Goal: Transaction & Acquisition: Download file/media

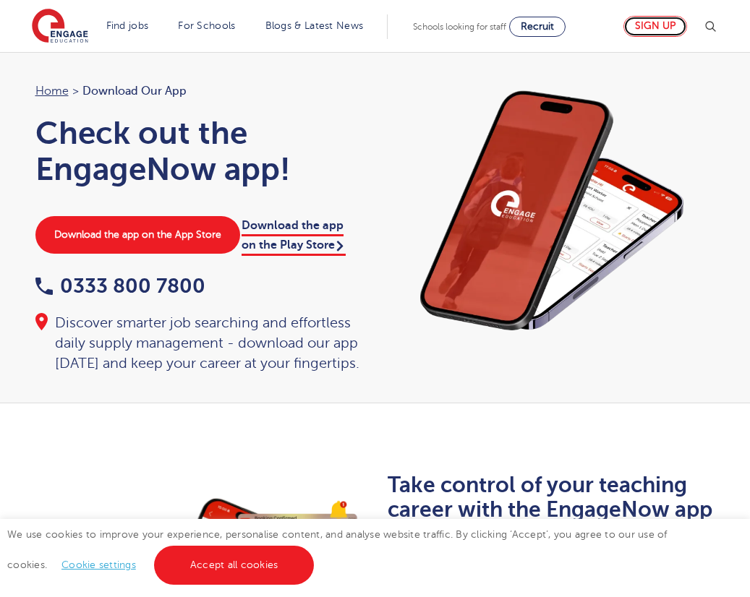
click at [665, 19] on link "Sign up" at bounding box center [655, 26] width 64 height 21
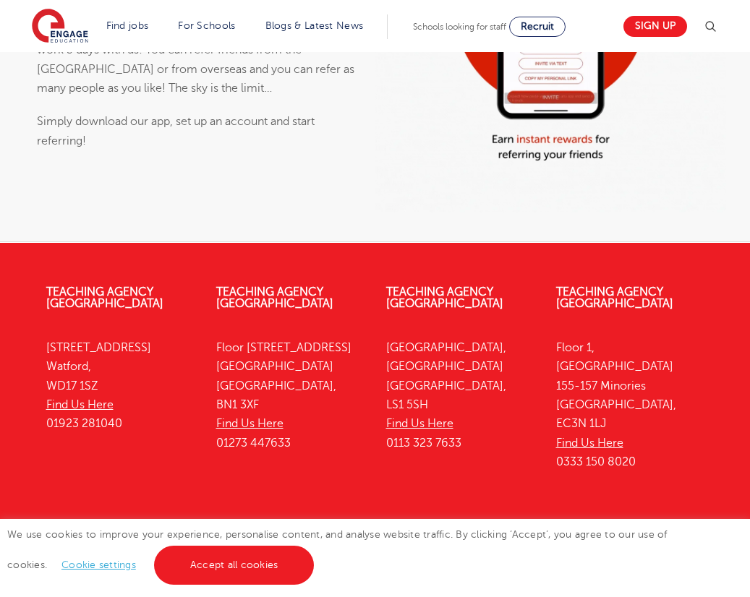
scroll to position [1065, 0]
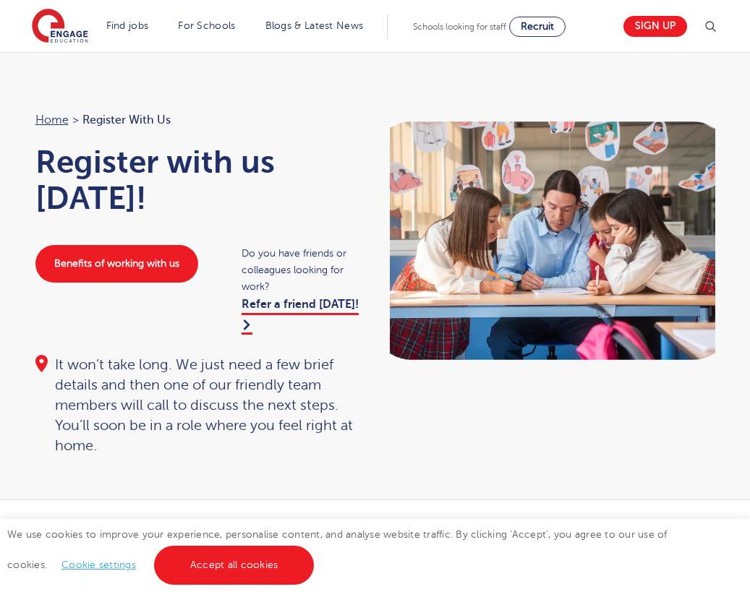
click at [82, 563] on link "Cookie settings" at bounding box center [98, 564] width 74 height 11
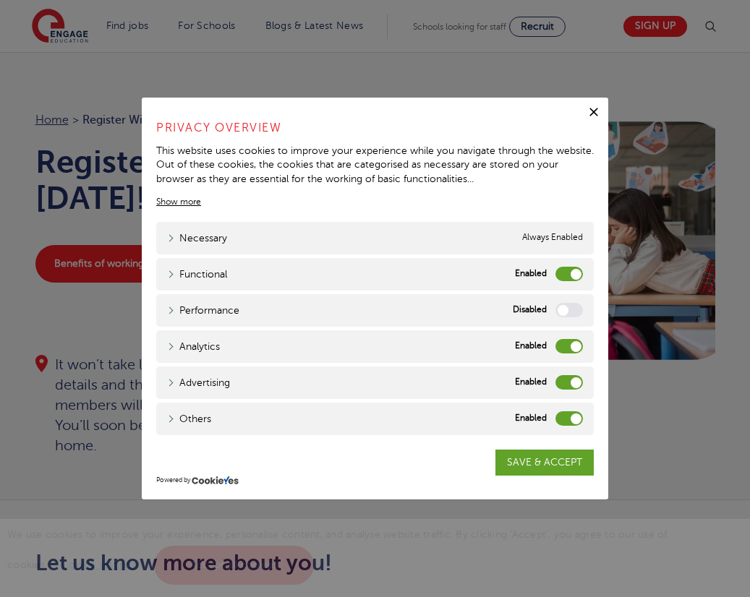
click at [562, 278] on label "Functional" at bounding box center [568, 274] width 27 height 14
click at [0, 0] on input "Functional" at bounding box center [0, 0] width 0 height 0
click at [571, 339] on label "Analytics" at bounding box center [568, 346] width 27 height 14
click at [0, 0] on input "Analytics" at bounding box center [0, 0] width 0 height 0
click at [572, 380] on label "Advertising" at bounding box center [568, 382] width 27 height 14
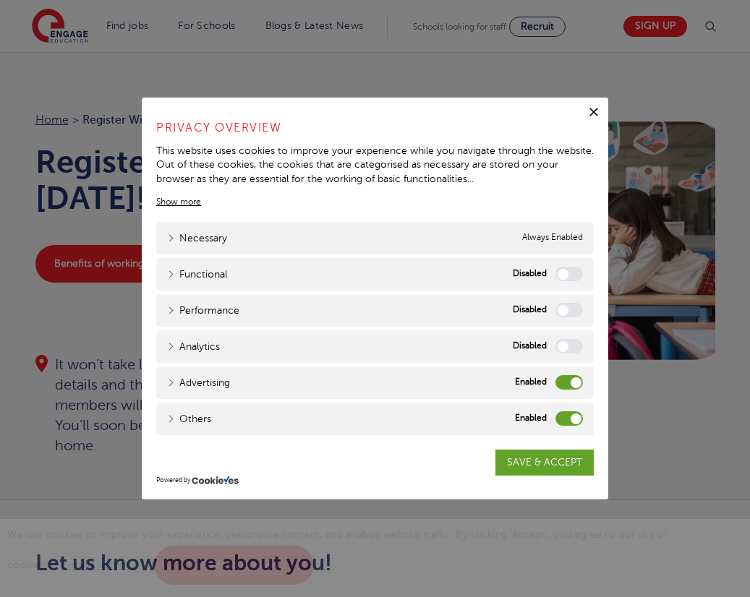
click at [0, 0] on input "Advertising" at bounding box center [0, 0] width 0 height 0
click at [572, 421] on label "Others" at bounding box center [568, 418] width 27 height 14
click at [0, 0] on input "Others" at bounding box center [0, 0] width 0 height 0
click at [573, 470] on link "SAVE & ACCEPT" at bounding box center [544, 463] width 98 height 26
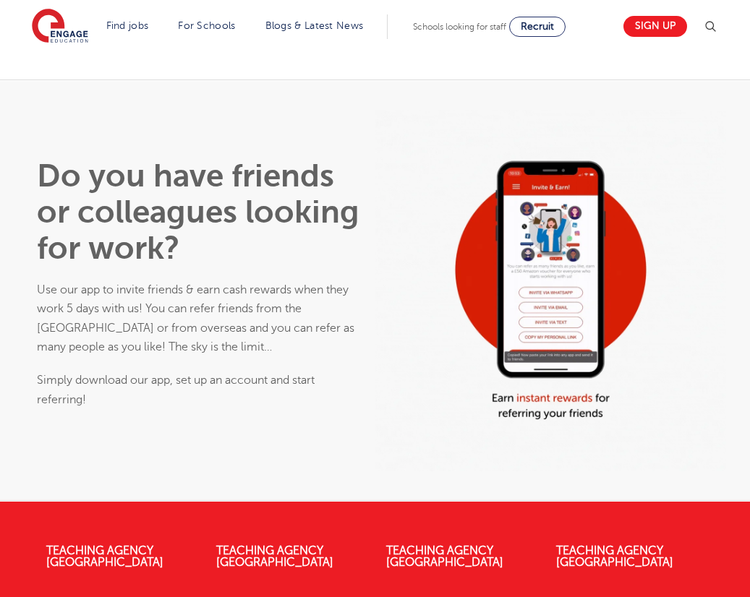
scroll to position [723, 0]
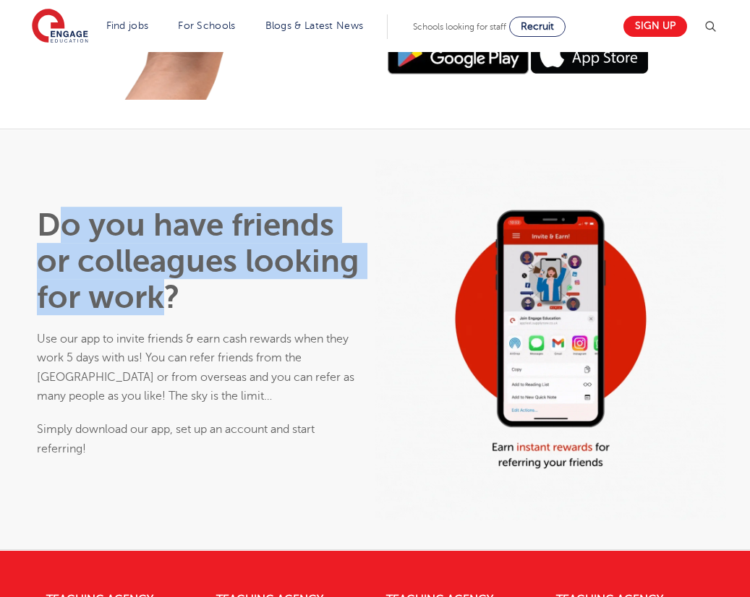
drag, startPoint x: 64, startPoint y: 241, endPoint x: 170, endPoint y: 304, distance: 123.2
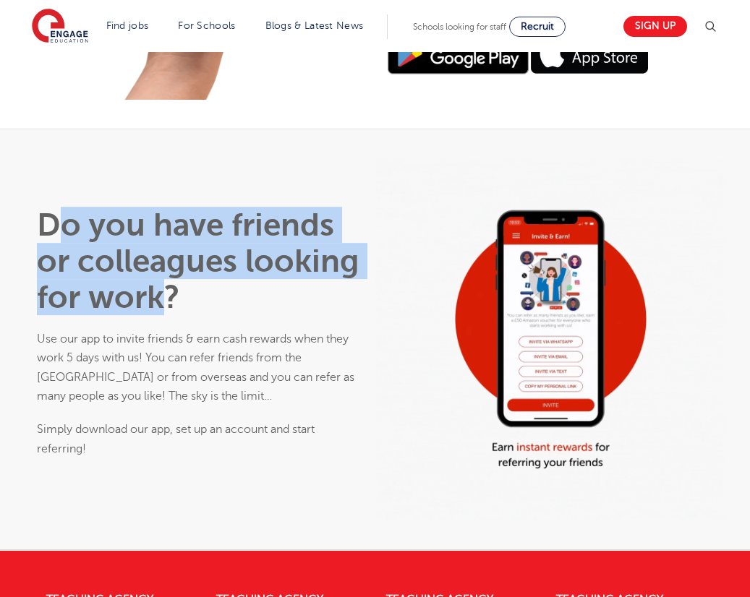
click at [170, 301] on h1 "Do you have friends or colleagues looking for work?" at bounding box center [200, 261] width 326 height 108
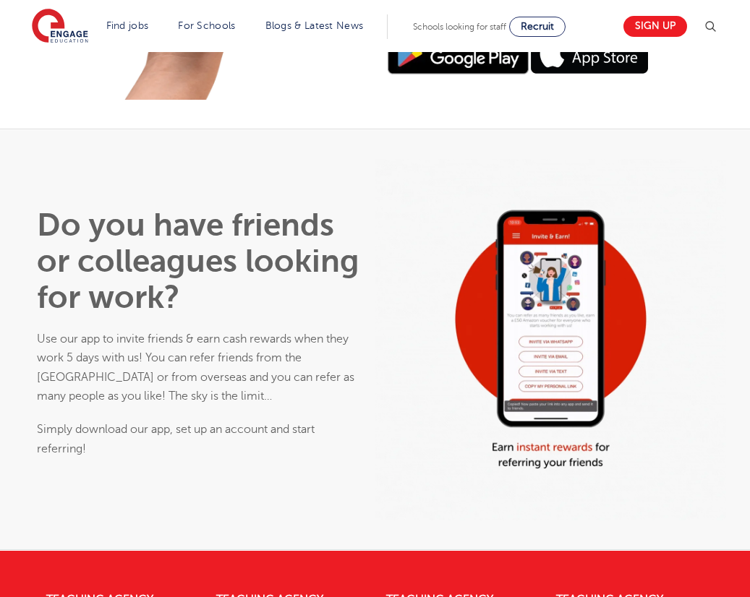
drag, startPoint x: 170, startPoint y: 304, endPoint x: 301, endPoint y: 430, distance: 182.0
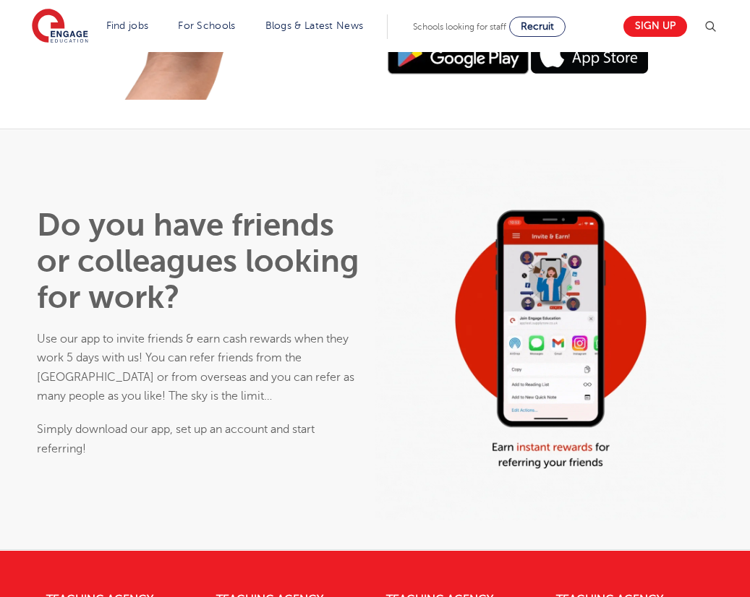
click at [292, 437] on p "Simply download our app, set up an account and start referring!" at bounding box center [200, 439] width 326 height 38
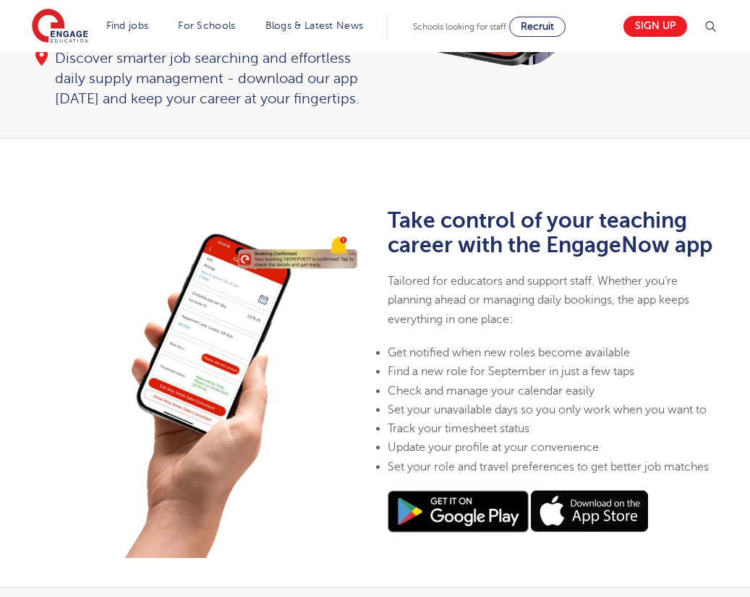
scroll to position [289, 0]
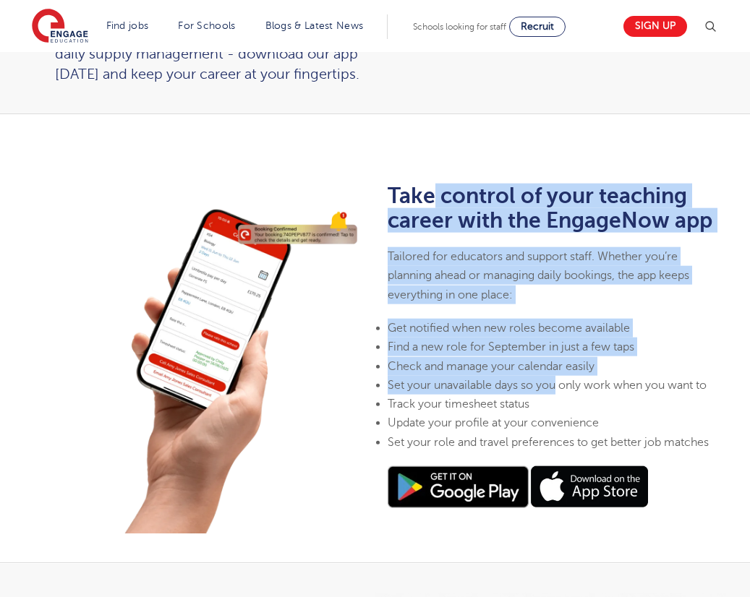
drag, startPoint x: 429, startPoint y: 194, endPoint x: 553, endPoint y: 385, distance: 228.0
click at [553, 385] on div "Take control of your teaching career with the EngageNow app Tailored for educat…" at bounding box center [550, 346] width 326 height 325
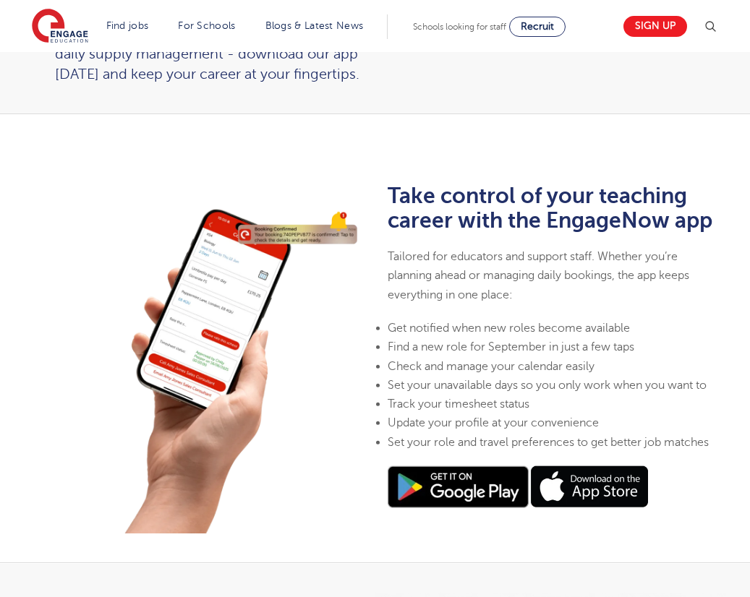
drag, startPoint x: 553, startPoint y: 385, endPoint x: 563, endPoint y: 421, distance: 36.8
click at [563, 421] on span "Update your profile at your convenience" at bounding box center [492, 422] width 211 height 13
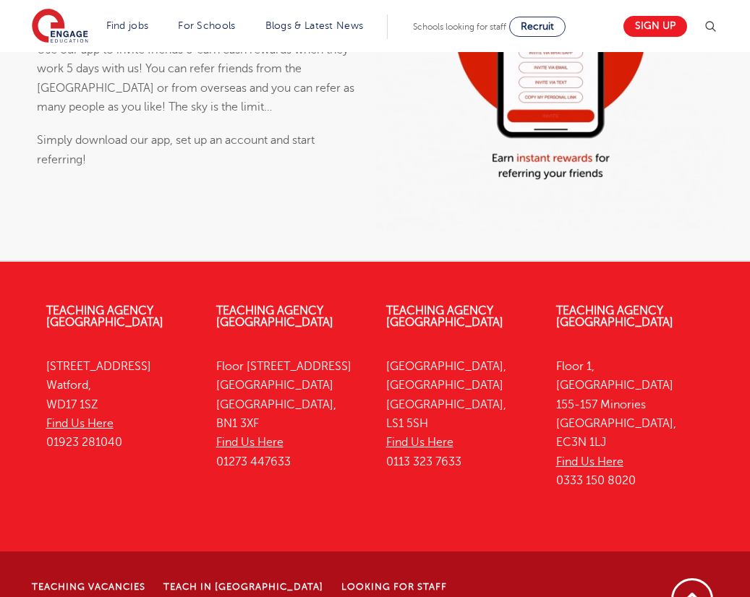
scroll to position [795, 0]
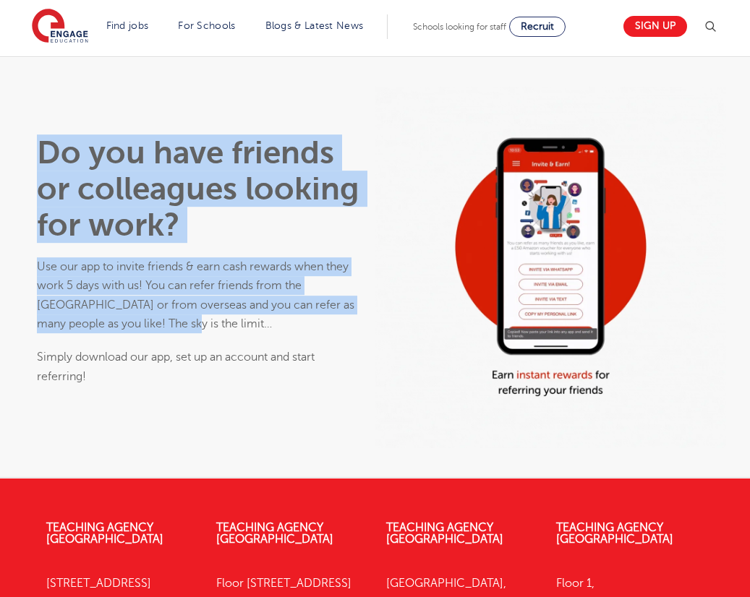
drag, startPoint x: 43, startPoint y: 152, endPoint x: 198, endPoint y: 321, distance: 229.7
click at [198, 321] on div "Do you have friends or colleagues looking for work? Use our app to invite frien…" at bounding box center [200, 260] width 326 height 252
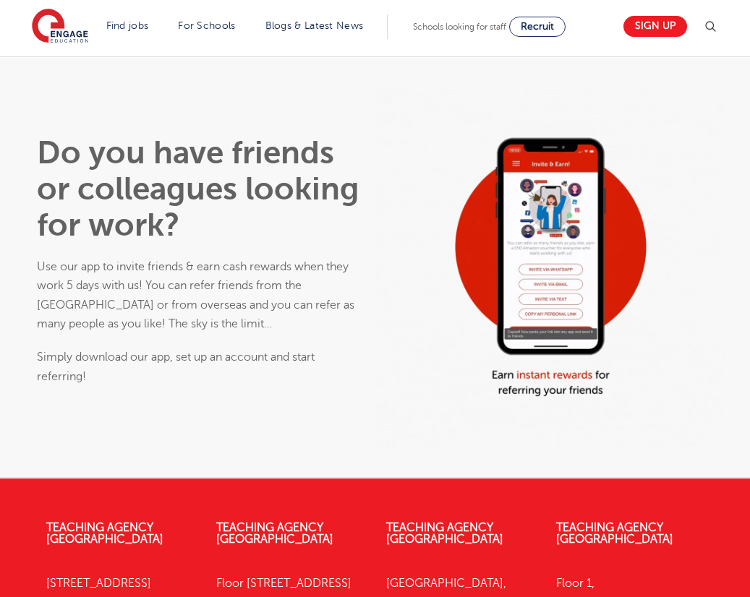
drag, startPoint x: 198, startPoint y: 321, endPoint x: 95, endPoint y: 257, distance: 121.4
click at [170, 355] on p "Simply download our app, set up an account and start referring!" at bounding box center [200, 367] width 326 height 38
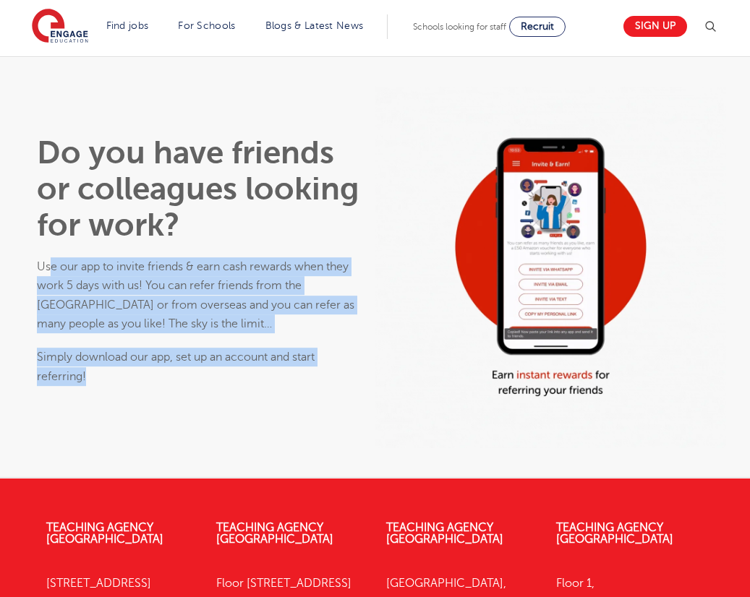
drag, startPoint x: 53, startPoint y: 264, endPoint x: 214, endPoint y: 377, distance: 197.1
click at [214, 377] on div "Do you have friends or colleagues looking for work? Use our app to invite frien…" at bounding box center [200, 260] width 326 height 252
drag, startPoint x: 214, startPoint y: 377, endPoint x: 190, endPoint y: 407, distance: 38.0
click at [190, 407] on div "Do you have friends or colleagues looking for work? Use our app to invite frien…" at bounding box center [200, 268] width 340 height 346
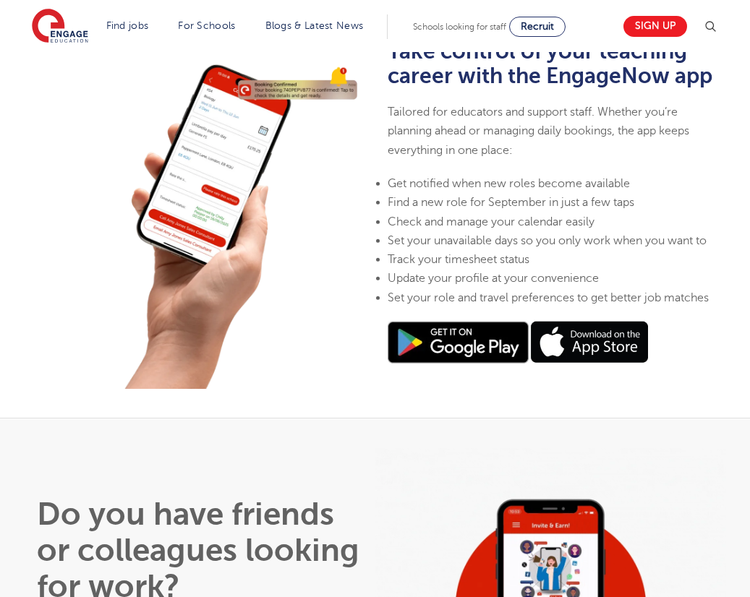
scroll to position [0, 0]
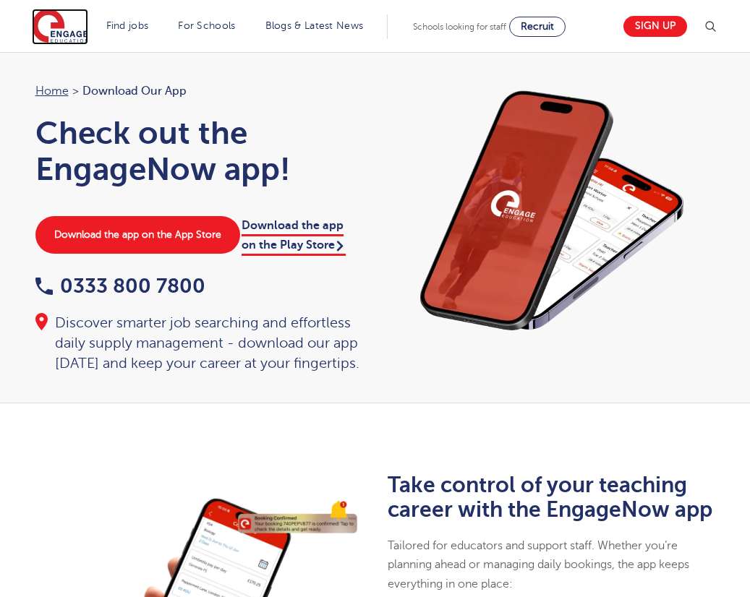
click at [68, 25] on img at bounding box center [60, 27] width 56 height 36
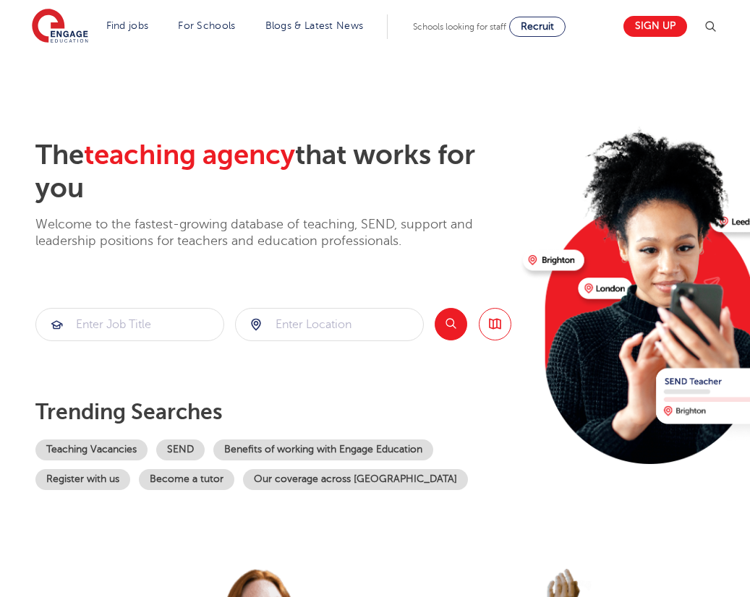
click at [712, 28] on img at bounding box center [709, 26] width 17 height 17
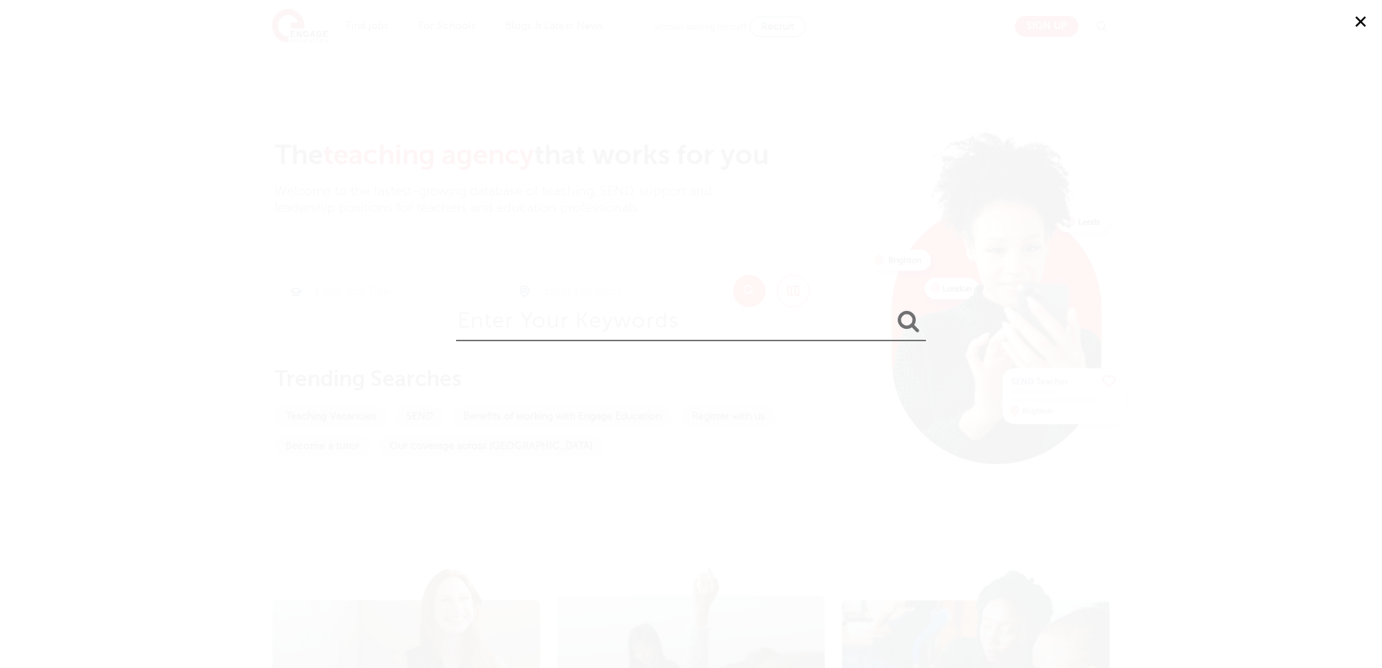
click at [749, 106] on div "✕" at bounding box center [691, 334] width 1382 height 668
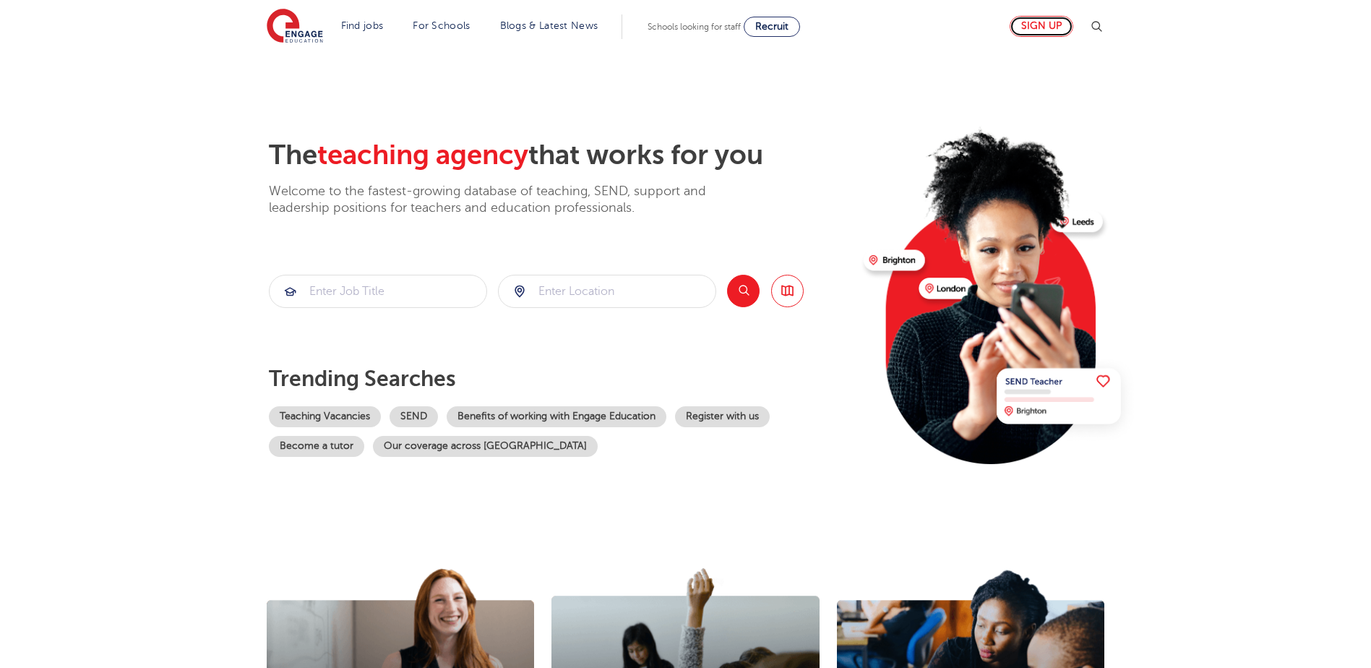
click at [749, 30] on link "Sign up" at bounding box center [1042, 26] width 64 height 21
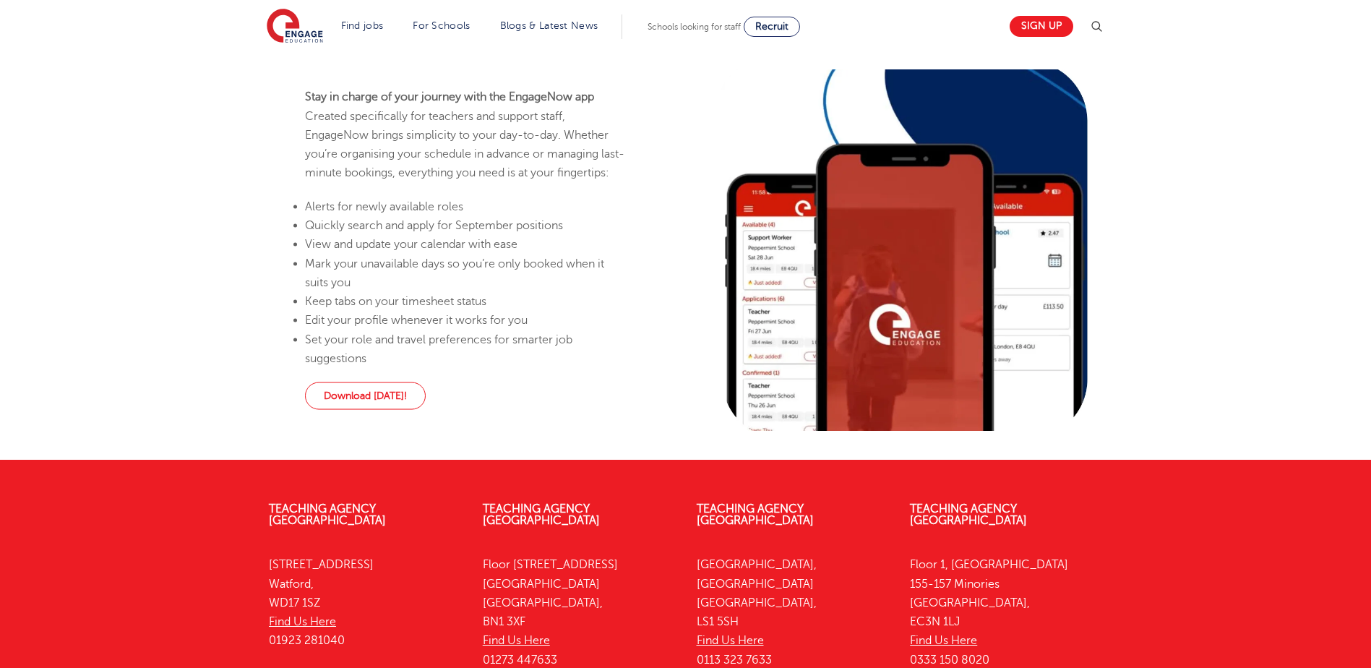
scroll to position [1167, 0]
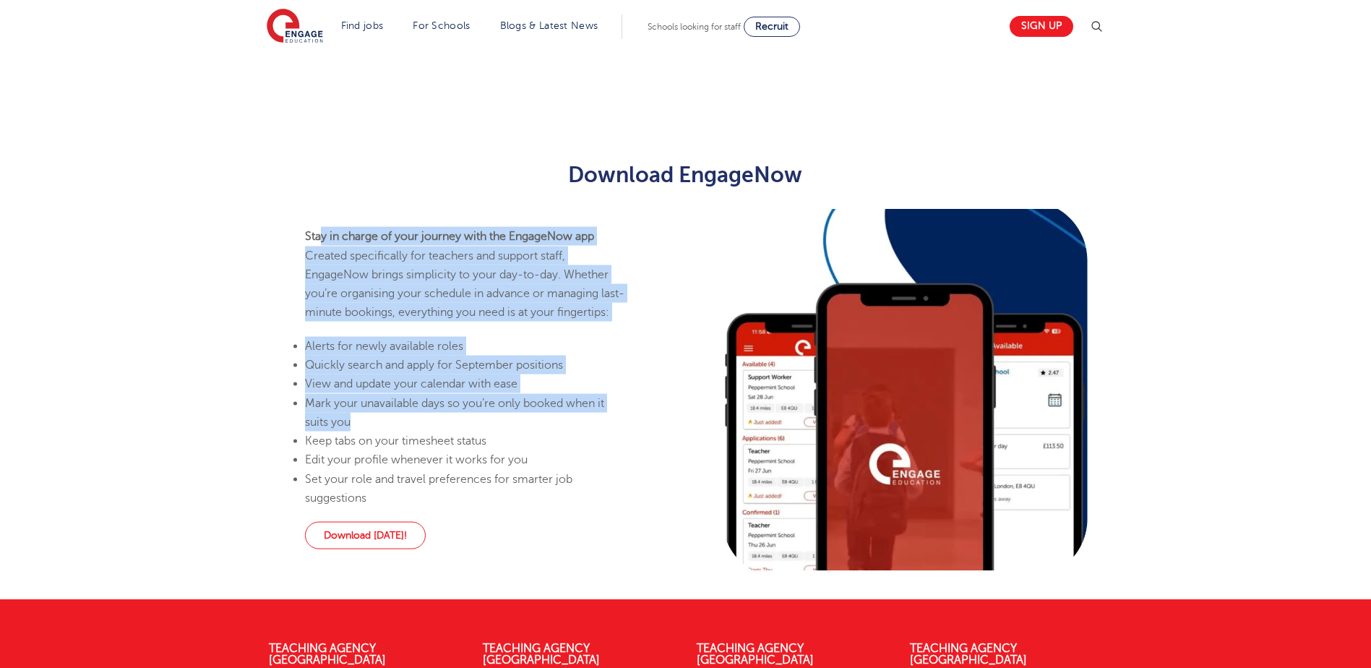
drag, startPoint x: 385, startPoint y: 252, endPoint x: 390, endPoint y: 426, distance: 175.0
click at [390, 426] on div "Stay in charge of your journey with the EngageNow app Created specifically for …" at bounding box center [466, 367] width 322 height 280
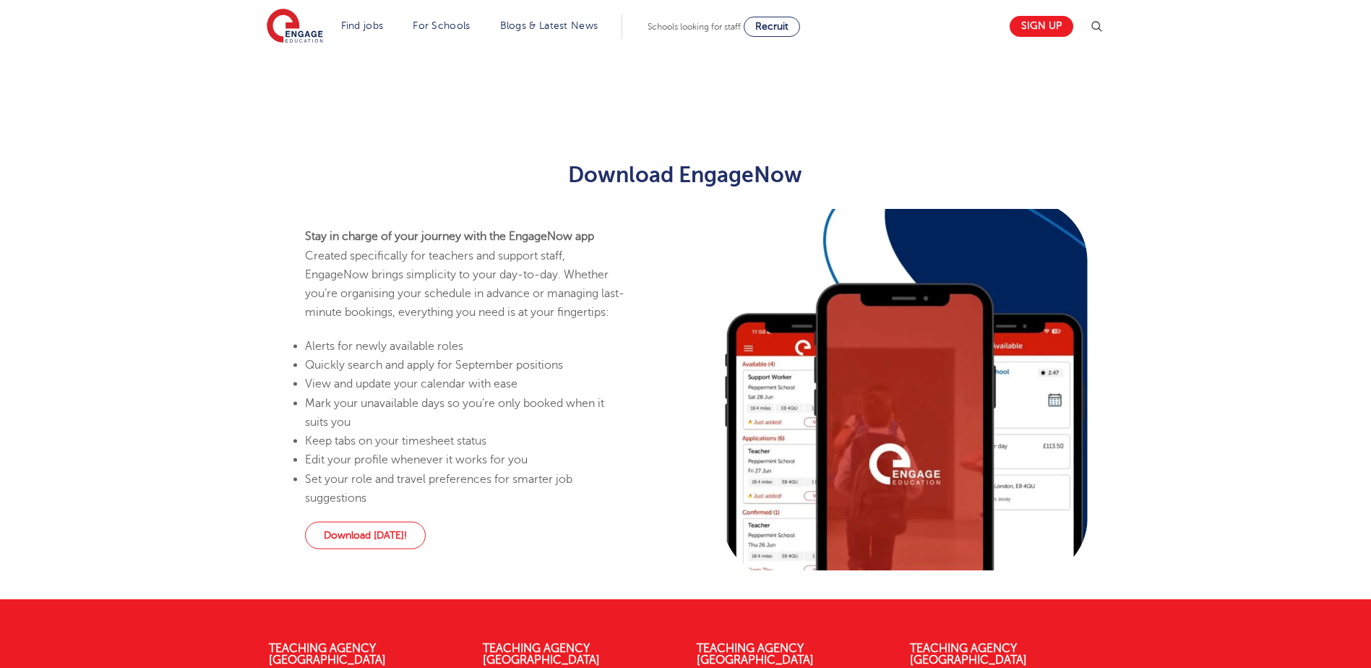
drag, startPoint x: 390, startPoint y: 426, endPoint x: 408, endPoint y: 447, distance: 27.1
click at [408, 447] on li "Keep tabs on your timesheet status" at bounding box center [466, 441] width 322 height 19
click at [362, 544] on link "Download today!" at bounding box center [365, 535] width 121 height 27
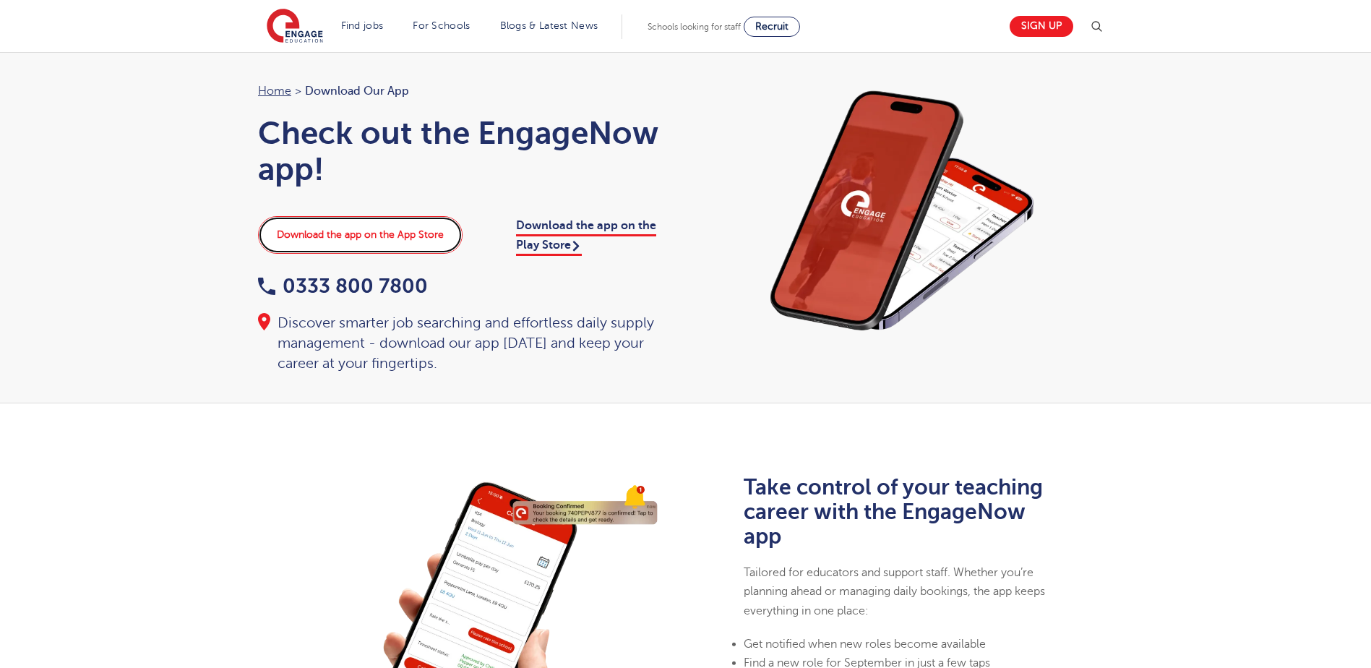
click at [393, 232] on link "Download the app on the App Store" at bounding box center [360, 235] width 205 height 38
